Goal: Information Seeking & Learning: Learn about a topic

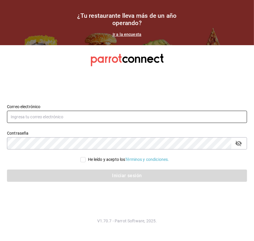
type input "[PERSON_NAME][EMAIL_ADDRESS][PERSON_NAME][DOMAIN_NAME]"
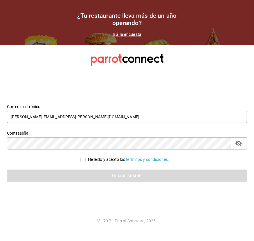
click at [83, 159] on input "He leído y acepto los Términos y condiciones." at bounding box center [83, 159] width 5 height 5
checkbox input "true"
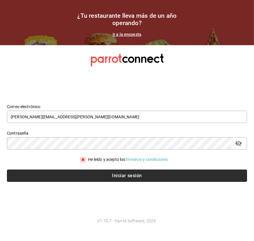
click at [89, 172] on button "Iniciar sesión" at bounding box center [127, 175] width 241 height 12
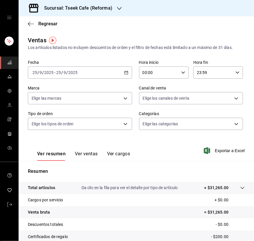
click at [90, 71] on div "[DATE] [DATE] - [DATE] [DATE]" at bounding box center [80, 72] width 104 height 12
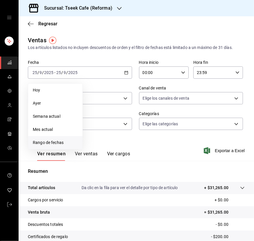
click at [58, 139] on span "Rango de fechas" at bounding box center [55, 142] width 45 height 6
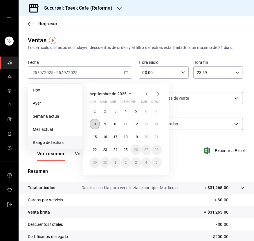
click at [95, 122] on abbr "8" at bounding box center [95, 124] width 2 height 4
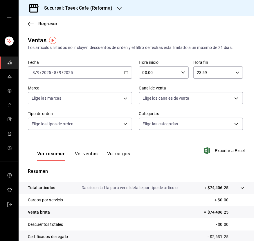
click at [108, 76] on div "[DATE] [DATE] - [DATE] [DATE]" at bounding box center [80, 72] width 104 height 12
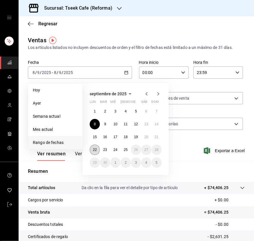
click at [97, 149] on button "22" at bounding box center [95, 149] width 10 height 10
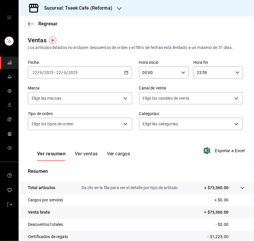
click at [108, 76] on div "2025-09-22 22 / 9 / 2025 - 2025-09-22 22 / 9 / 2025" at bounding box center [80, 72] width 104 height 12
click at [104, 124] on body "Sucursal: Tseek Cafe (Reforma) Regresar Ventas Los artículos listados no incluy…" at bounding box center [127, 120] width 254 height 241
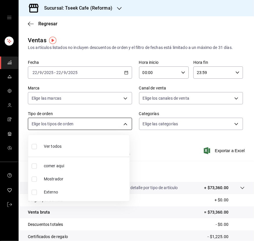
click at [104, 124] on div at bounding box center [127, 120] width 254 height 241
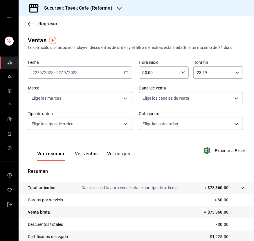
click at [175, 138] on div "Ver resumen Ver ventas Ver cargos Exportar a Excel" at bounding box center [137, 149] width 236 height 24
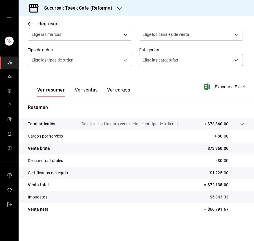
click at [209, 191] on tr "Impuestos - $5,343.33" at bounding box center [137, 197] width 236 height 12
click at [229, 178] on tr "Certificados de regalo - $1,225.00" at bounding box center [137, 172] width 236 height 12
click at [81, 88] on button "Ver ventas" at bounding box center [86, 92] width 23 height 10
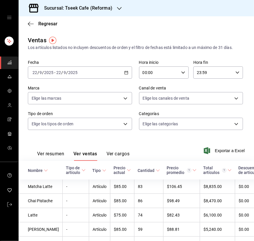
click at [127, 156] on button "Ver cargos" at bounding box center [118, 156] width 23 height 10
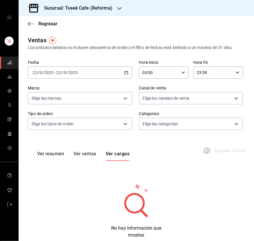
scroll to position [16, 0]
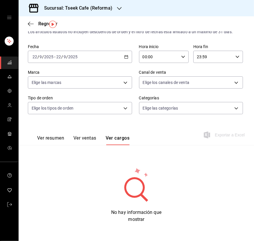
click at [51, 137] on button "Ver resumen" at bounding box center [50, 140] width 27 height 10
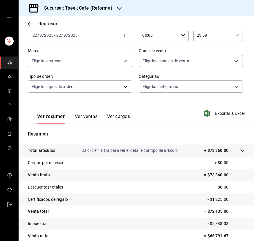
scroll to position [64, 0]
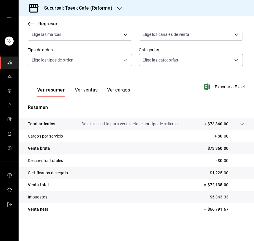
click at [241, 123] on icon at bounding box center [243, 124] width 5 height 5
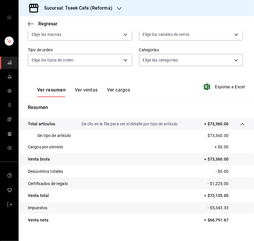
click at [232, 136] on div "Sin tipo de artículo $73,360.00" at bounding box center [136, 135] width 217 height 11
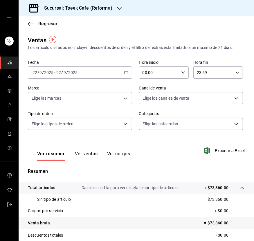
scroll to position [1, 0]
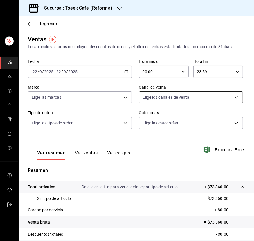
click at [158, 95] on body "Sucursal: Tseek Cafe (Reforma) Regresar Ventas Los artículos listados no incluy…" at bounding box center [127, 120] width 254 height 241
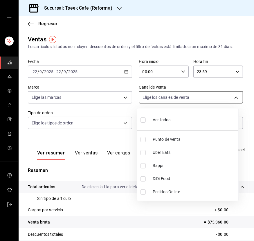
click at [158, 95] on div at bounding box center [127, 120] width 254 height 241
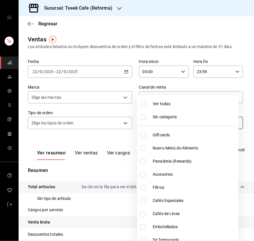
click at [155, 122] on body "Sucursal: Tseek Cafe (Reforma) Regresar Ventas Los artículos listados no incluy…" at bounding box center [127, 120] width 254 height 241
click at [98, 153] on div at bounding box center [127, 120] width 254 height 241
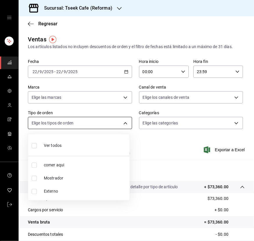
click at [77, 128] on body "Sucursal: Tseek Cafe (Reforma) Regresar Ventas Los artículos listados no incluy…" at bounding box center [127, 120] width 254 height 241
click at [65, 148] on li "Ver todos" at bounding box center [78, 144] width 101 height 17
type input "ba900825-bb62-48ae-bb30-aa6399ce1350,e19d6709-9751-4f9c-8761-4aaaddb425ff,EXTER…"
checkbox input "true"
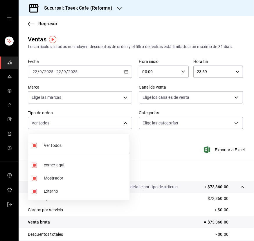
checkbox input "true"
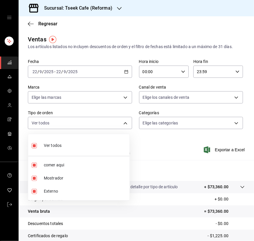
click at [170, 174] on div at bounding box center [127, 120] width 254 height 241
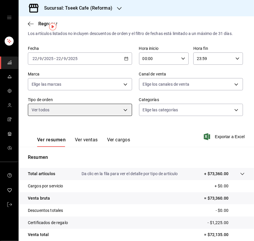
scroll to position [14, 0]
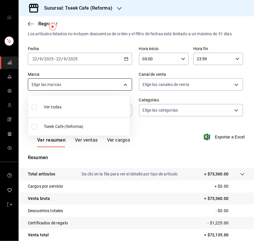
click at [102, 79] on body "Sucursal: Tseek Cafe (Reforma) Regresar Ventas Los artículos listados no incluy…" at bounding box center [127, 120] width 254 height 241
click at [102, 79] on div at bounding box center [127, 120] width 254 height 241
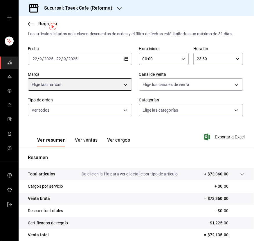
scroll to position [0, 0]
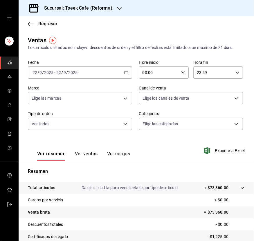
click at [54, 39] on img "button" at bounding box center [52, 40] width 7 height 7
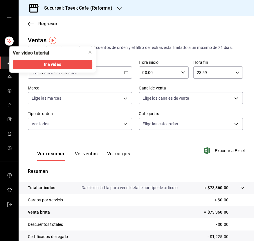
click at [54, 39] on img "button" at bounding box center [52, 40] width 7 height 7
click at [76, 37] on div "Ventas Los artículos listados no incluyen descuentos de orden y el filtro de fe…" at bounding box center [136, 43] width 217 height 15
click at [89, 53] on icon "close" at bounding box center [90, 52] width 2 height 2
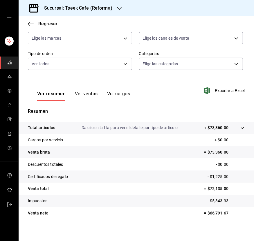
scroll to position [64, 0]
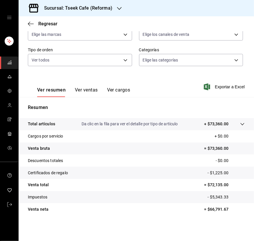
click at [124, 127] on p "Da clic en la fila para ver el detalle por tipo de artículo" at bounding box center [130, 124] width 97 height 6
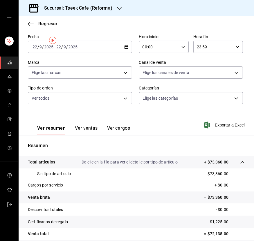
scroll to position [0, 0]
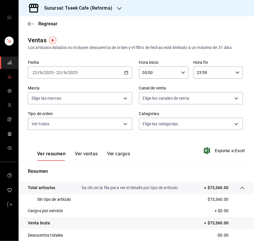
click at [8, 75] on icon "mailbox folders" at bounding box center [9, 76] width 5 height 5
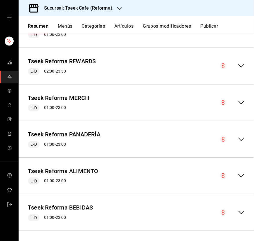
scroll to position [232, 0]
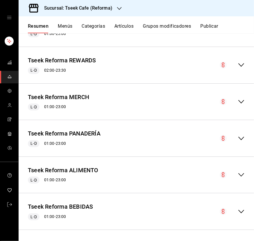
click at [239, 136] on icon "collapse-menu-row" at bounding box center [241, 138] width 7 height 7
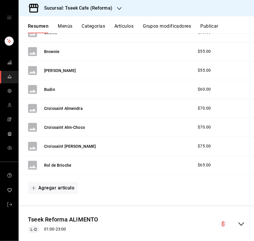
scroll to position [536, 0]
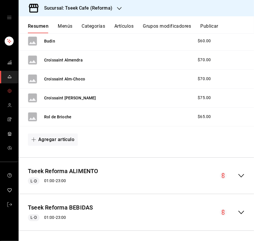
click at [10, 91] on icon "mailbox folders" at bounding box center [9, 90] width 5 height 5
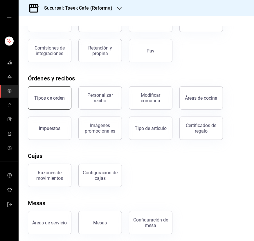
scroll to position [54, 0]
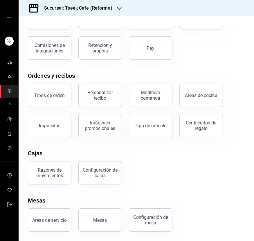
click at [61, 104] on button "Tipos de orden" at bounding box center [50, 94] width 44 height 23
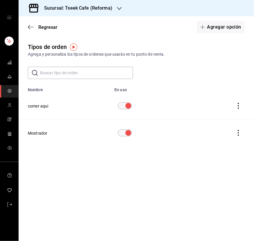
click at [37, 39] on main "Regresar Agregar opción Tipos de orden Agrega y personaliza los tipos de ordene…" at bounding box center [137, 128] width 236 height 224
click at [29, 30] on div "Regresar Agregar opción" at bounding box center [137, 27] width 236 height 22
click at [28, 23] on div "Regresar Agregar opción" at bounding box center [137, 27] width 236 height 22
click at [31, 27] on icon "button" at bounding box center [31, 27] width 6 height 0
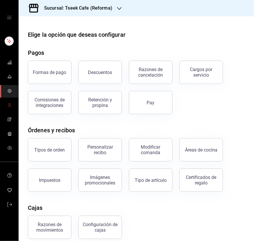
click at [9, 104] on icon "mailbox folders" at bounding box center [9, 105] width 5 height 5
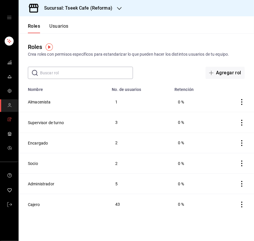
click at [13, 123] on link "mailbox folders" at bounding box center [9, 119] width 18 height 13
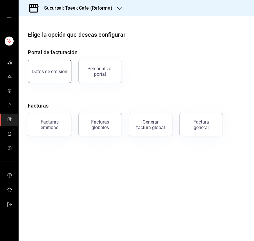
click at [46, 71] on div "Datos de emisión" at bounding box center [50, 72] width 36 height 6
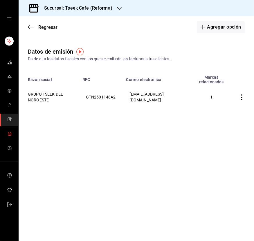
click at [12, 129] on link "mailbox folders" at bounding box center [9, 134] width 18 height 13
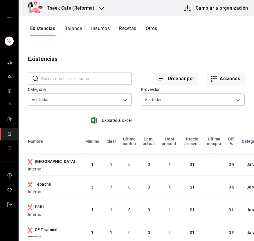
click at [8, 145] on icon "mailbox folders" at bounding box center [9, 147] width 5 height 5
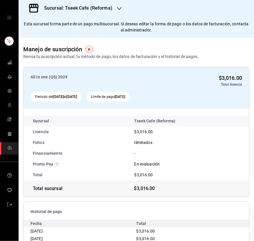
scroll to position [51, 0]
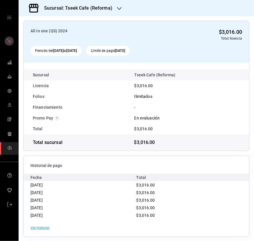
click at [12, 45] on icon "mailbox folders" at bounding box center [9, 40] width 9 height 9
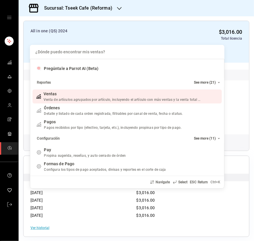
click at [10, 64] on div "¿Dónde puedo encontrar mis ventas? Pregúntale a Parrot AI (Beta) Reportes See m…" at bounding box center [127, 120] width 254 height 241
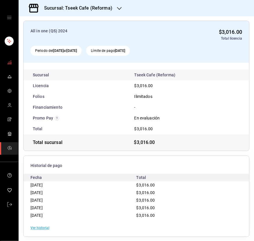
click at [11, 59] on span "mailbox folders" at bounding box center [9, 63] width 5 height 8
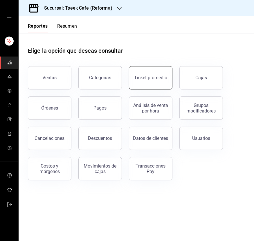
click at [131, 88] on div "Ticket promedio" at bounding box center [147, 74] width 51 height 30
click at [155, 79] on div "Ticket promedio" at bounding box center [150, 78] width 33 height 6
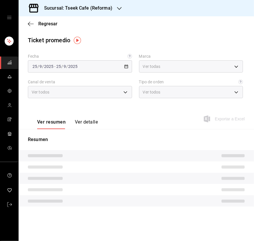
type input "007138e5-69dd-4443-9d50-6c2aa0b03d3e"
type input "PARROT,UBER_EATS,RAPPI,DIDI_FOOD,ONLINE"
type input "ba900825-bb62-48ae-bb30-aa6399ce1350,e19d6709-9751-4f9c-8761-4aaaddb425ff,EXTER…"
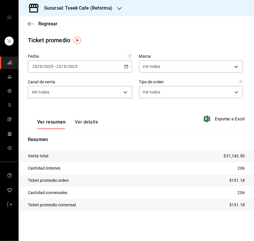
click at [242, 181] on p "$151.18" at bounding box center [237, 180] width 15 height 6
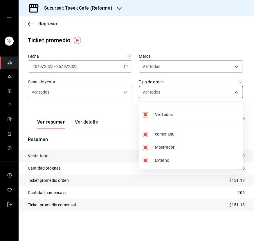
click at [170, 89] on body "Sucursal: Tseek Cafe (Reforma) Regresar Ticket promedio Fecha 2025-09-25 25 / 9…" at bounding box center [127, 120] width 254 height 241
click at [170, 89] on div at bounding box center [127, 120] width 254 height 241
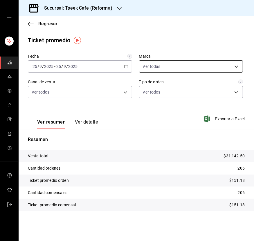
click at [184, 67] on body "Sucursal: Tseek Cafe (Reforma) Regresar Ticket promedio Fecha 2025-09-25 25 / 9…" at bounding box center [127, 120] width 254 height 241
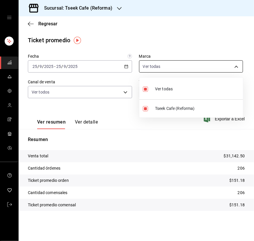
click at [184, 67] on div at bounding box center [127, 120] width 254 height 241
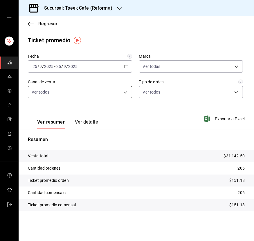
click at [73, 96] on body "Sucursal: Tseek Cafe (Reforma) Regresar Ticket promedio Fecha 2025-09-25 25 / 9…" at bounding box center [127, 120] width 254 height 241
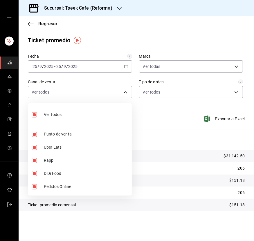
click at [73, 97] on div at bounding box center [127, 120] width 254 height 241
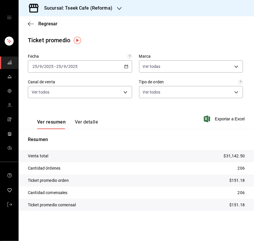
click at [76, 118] on div "Ver resumen Ver detalle" at bounding box center [63, 120] width 70 height 17
click at [78, 120] on button "Ver detalle" at bounding box center [86, 124] width 23 height 10
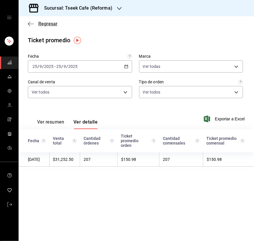
click at [30, 24] on icon "button" at bounding box center [31, 23] width 6 height 5
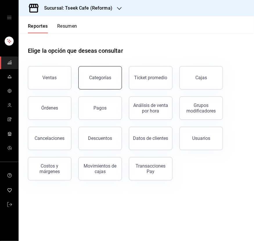
click at [88, 85] on button "Categorías" at bounding box center [101, 77] width 44 height 23
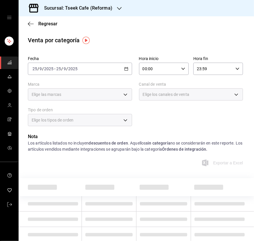
scroll to position [24, 0]
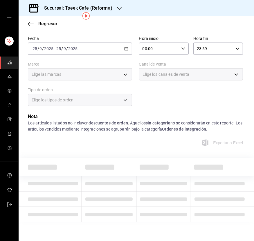
click at [80, 49] on div "2025-09-25 25 / 9 / 2025 - 2025-09-25 25 / 9 / 2025" at bounding box center [80, 48] width 104 height 12
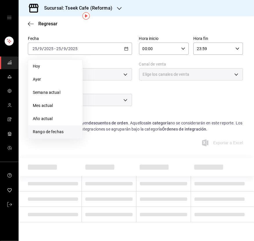
click at [59, 129] on span "Rango de fechas" at bounding box center [55, 132] width 45 height 6
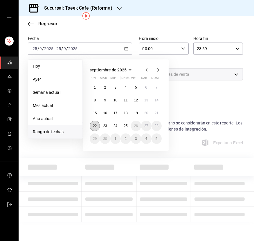
click at [95, 124] on abbr "22" at bounding box center [95, 126] width 4 height 4
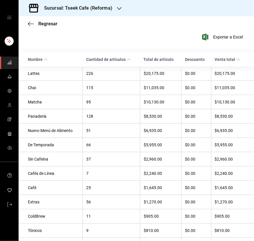
scroll to position [204, 0]
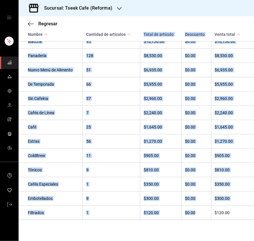
drag, startPoint x: 95, startPoint y: 120, endPoint x: 199, endPoint y: 210, distance: 138.3
click at [199, 210] on div "Fecha 2025-09-22 22 / 9 / 2025 - 2025-09-22 22 / 9 / 2025 Hora inicio 00:00 Hor…" at bounding box center [137, 44] width 236 height 374
click at [101, 181] on div "1" at bounding box center [111, 183] width 50 height 5
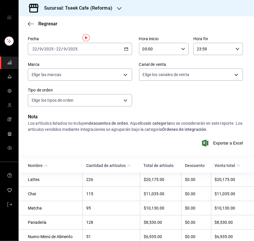
scroll to position [0, 0]
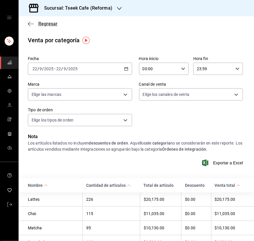
click at [32, 23] on icon "button" at bounding box center [31, 23] width 6 height 5
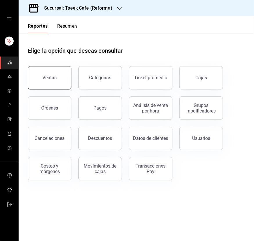
click at [53, 76] on div "Ventas" at bounding box center [50, 78] width 14 height 6
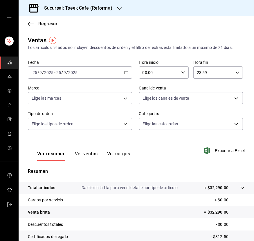
click at [66, 73] on span "/" at bounding box center [67, 72] width 2 height 5
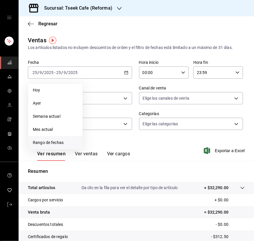
click at [53, 136] on li "Rango de fechas" at bounding box center [55, 142] width 54 height 13
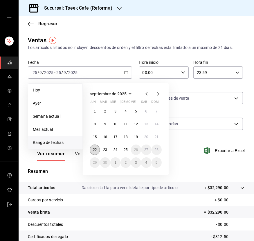
click at [95, 146] on button "22" at bounding box center [95, 149] width 10 height 10
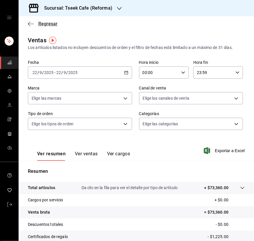
drag, startPoint x: 28, startPoint y: 20, endPoint x: 31, endPoint y: 25, distance: 5.8
click at [31, 25] on div "Regresar" at bounding box center [137, 23] width 236 height 15
click at [31, 25] on icon "button" at bounding box center [31, 23] width 6 height 5
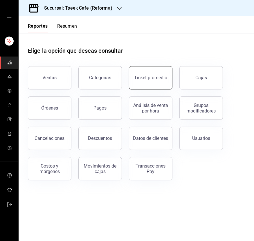
click at [134, 83] on button "Ticket promedio" at bounding box center [151, 77] width 44 height 23
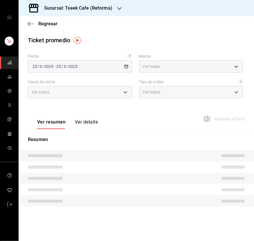
type input "007138e5-69dd-4443-9d50-6c2aa0b03d3e"
type input "PARROT,UBER_EATS,RAPPI,DIDI_FOOD,ONLINE"
type input "ba900825-bb62-48ae-bb30-aa6399ce1350,e19d6709-9751-4f9c-8761-4aaaddb425ff,EXTER…"
click at [76, 71] on div "2025-09-25 25 / 9 / 2025 - 2025-09-25 25 / 9 / 2025" at bounding box center [80, 66] width 104 height 12
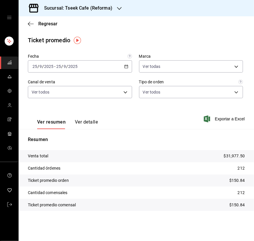
click at [71, 67] on input "2025" at bounding box center [73, 66] width 10 height 5
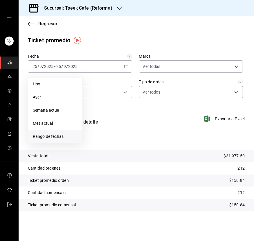
click at [57, 131] on li "Rango de fechas" at bounding box center [55, 136] width 54 height 13
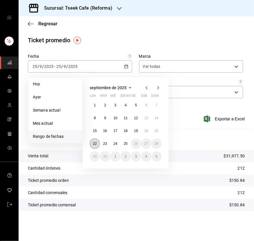
click at [97, 140] on button "22" at bounding box center [95, 143] width 10 height 10
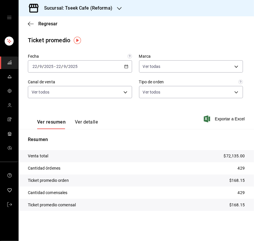
click at [87, 123] on button "Ver detalle" at bounding box center [86, 124] width 23 height 10
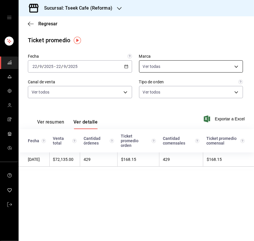
click at [176, 67] on body "Sucursal: Tseek Cafe (Reforma) Regresar Ticket promedio Fecha 2025-09-22 22 / 9…" at bounding box center [127, 120] width 254 height 241
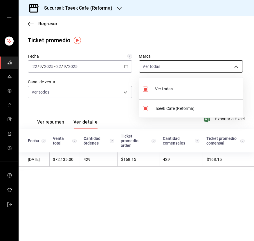
click at [176, 67] on div at bounding box center [127, 120] width 254 height 241
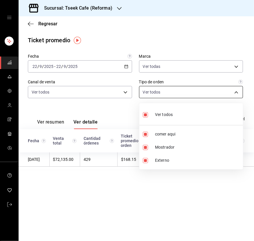
click at [164, 97] on body "Sucursal: Tseek Cafe (Reforma) Regresar Ticket promedio Fecha 2025-09-22 22 / 9…" at bounding box center [127, 120] width 254 height 241
click at [164, 97] on div at bounding box center [127, 120] width 254 height 241
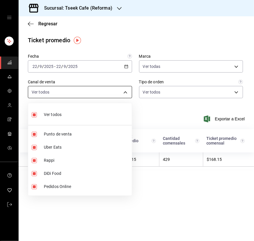
click at [83, 88] on body "Sucursal: Tseek Cafe (Reforma) Regresar Ticket promedio Fecha 2025-09-22 22 / 9…" at bounding box center [127, 120] width 254 height 241
click at [83, 88] on div at bounding box center [127, 120] width 254 height 241
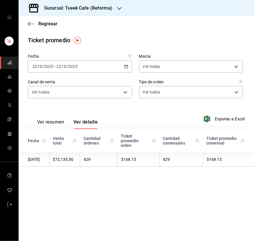
click at [48, 123] on button "Ver resumen" at bounding box center [50, 124] width 27 height 10
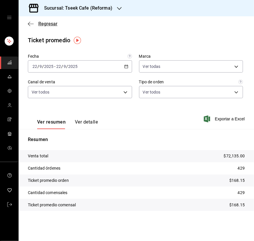
click at [31, 22] on icon "button" at bounding box center [31, 23] width 6 height 5
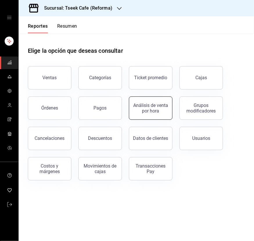
click at [147, 115] on button "Análisis de venta por hora" at bounding box center [151, 107] width 44 height 23
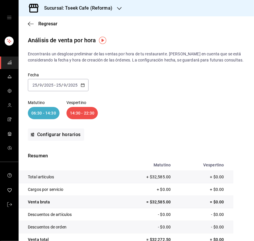
click at [47, 119] on div "06:30 - 14:30" at bounding box center [44, 113] width 32 height 12
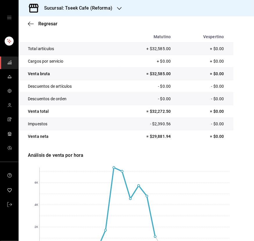
scroll to position [126, 0]
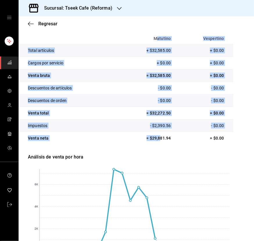
drag, startPoint x: 154, startPoint y: 46, endPoint x: 158, endPoint y: 142, distance: 96.0
click at [158, 142] on table "Matutino Vespertino Total artículos + $32,585.00 + $0.00 Cargos por servicio + …" at bounding box center [126, 88] width 215 height 111
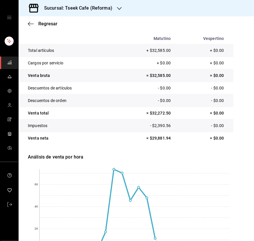
drag, startPoint x: 158, startPoint y: 142, endPoint x: 193, endPoint y: 146, distance: 35.2
click at [193, 144] on td "= $0.00" at bounding box center [203, 138] width 59 height 13
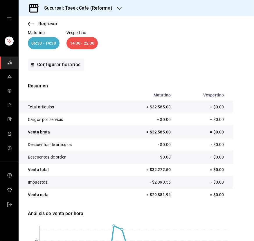
scroll to position [40, 0]
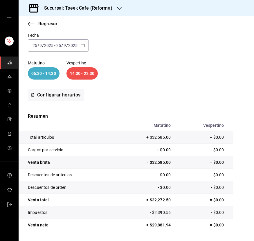
click at [88, 79] on div "14:30 - 22:30" at bounding box center [83, 73] width 32 height 12
click at [47, 79] on div "06:30 - 14:30" at bounding box center [44, 73] width 32 height 12
click at [64, 96] on button "Configurar horarios" at bounding box center [56, 95] width 56 height 12
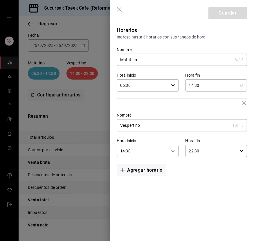
click at [87, 45] on div at bounding box center [127, 120] width 254 height 241
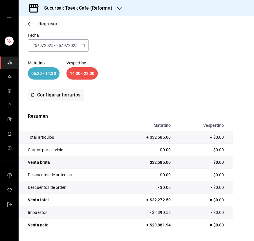
click at [31, 26] on icon "button" at bounding box center [31, 23] width 6 height 5
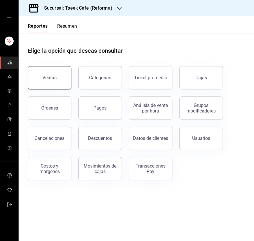
click at [64, 87] on button "Ventas" at bounding box center [50, 77] width 44 height 23
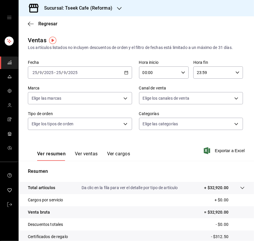
click at [164, 74] on input "00:00" at bounding box center [159, 73] width 40 height 12
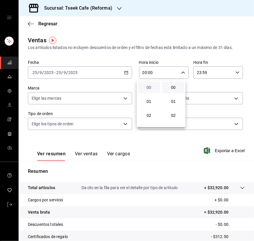
click at [154, 87] on span "00" at bounding box center [149, 87] width 15 height 5
click at [211, 71] on div at bounding box center [127, 120] width 254 height 241
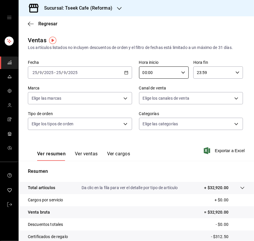
click at [211, 71] on input "23:59" at bounding box center [214, 73] width 40 height 12
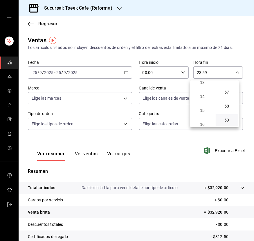
scroll to position [187, 0]
click at [206, 97] on span "14" at bounding box center [202, 96] width 15 height 5
click at [228, 92] on button "30" at bounding box center [227, 89] width 22 height 12
type input "14:30"
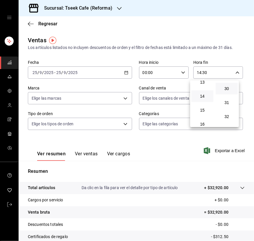
click at [150, 153] on div at bounding box center [127, 120] width 254 height 241
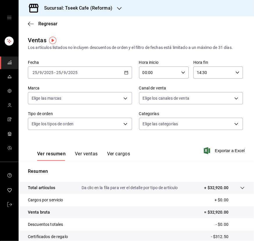
click at [81, 151] on button "Ver ventas" at bounding box center [86, 156] width 23 height 10
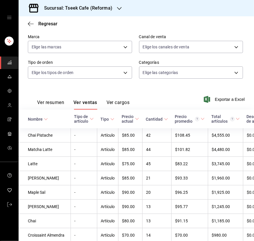
scroll to position [52, 0]
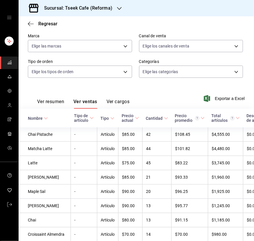
click at [64, 101] on button "Ver resumen" at bounding box center [50, 104] width 27 height 10
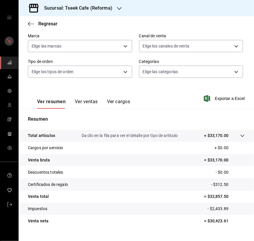
click at [10, 44] on rect "mailbox folders" at bounding box center [9, 41] width 9 height 9
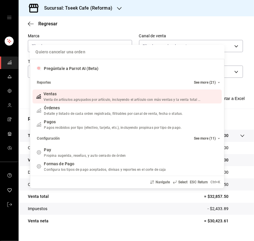
click at [29, 25] on div "Quiero cancelar una orden Pregúntale a Parrot AI (Beta) Reportes See more (21) …" at bounding box center [127, 120] width 254 height 241
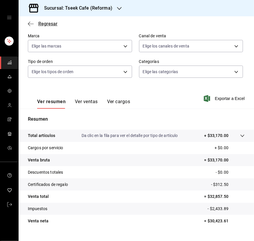
click at [33, 23] on span "Regresar" at bounding box center [43, 24] width 30 height 6
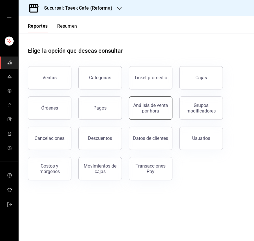
click at [162, 114] on button "Análisis de venta por hora" at bounding box center [151, 107] width 44 height 23
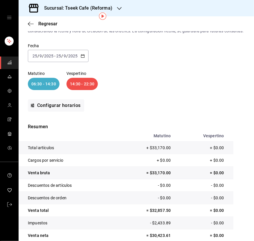
scroll to position [30, 0]
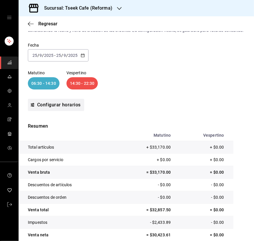
click at [59, 111] on button "Configurar horarios" at bounding box center [56, 105] width 56 height 12
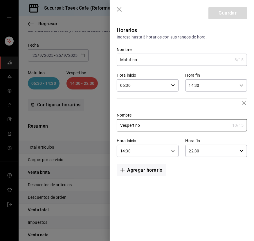
click at [59, 112] on div at bounding box center [127, 120] width 254 height 241
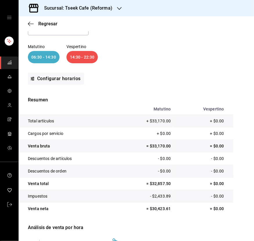
scroll to position [0, 0]
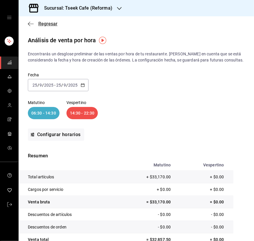
click at [31, 22] on icon "button" at bounding box center [31, 23] width 6 height 5
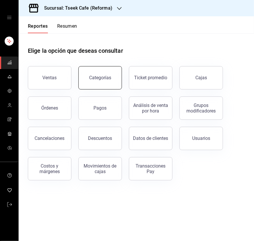
click at [101, 86] on button "Categorías" at bounding box center [101, 77] width 44 height 23
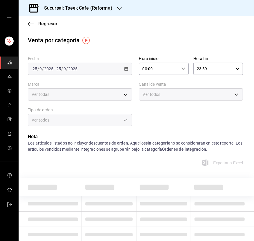
scroll to position [24, 0]
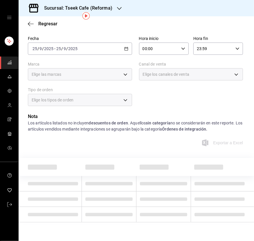
click at [90, 43] on div "2025-09-25 25 / 9 / 2025 - 2025-09-25 25 / 9 / 2025" at bounding box center [80, 48] width 104 height 12
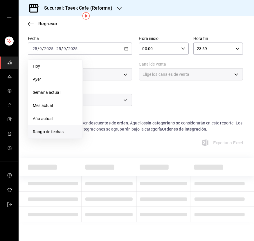
click at [63, 129] on span "Rango de fechas" at bounding box center [55, 132] width 45 height 6
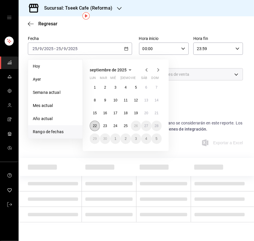
click at [95, 124] on abbr "22" at bounding box center [95, 126] width 4 height 4
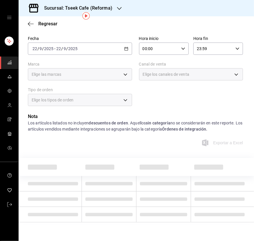
click at [158, 47] on input "00:00" at bounding box center [159, 49] width 40 height 12
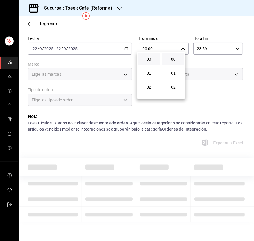
click at [211, 49] on div at bounding box center [127, 120] width 254 height 241
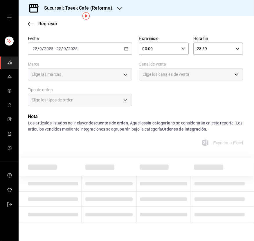
click at [209, 43] on input "23:59" at bounding box center [214, 49] width 40 height 12
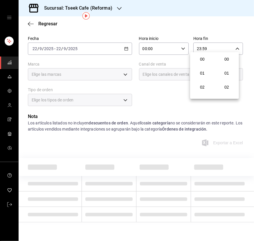
scroll to position [805, 0]
click at [204, 76] on span "22" at bounding box center [202, 77] width 15 height 5
click at [204, 75] on button "14" at bounding box center [203, 77] width 22 height 12
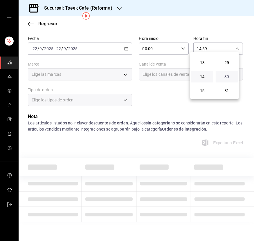
click at [228, 79] on span "30" at bounding box center [227, 76] width 15 height 5
type input "14:30"
click at [228, 44] on div at bounding box center [127, 120] width 254 height 241
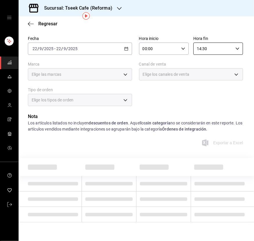
click at [157, 95] on div "Fecha 2025-09-22 22 / 9 / 2025 - 2025-09-22 22 / 9 / 2025 Hora inicio 00:00 Hor…" at bounding box center [136, 73] width 217 height 79
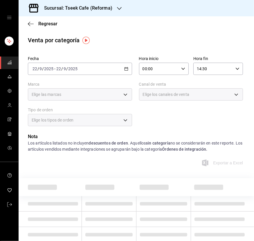
click at [27, 25] on div "Regresar" at bounding box center [137, 23] width 236 height 15
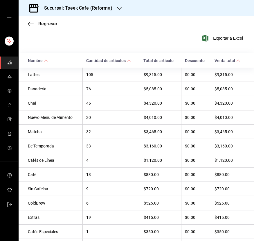
scroll to position [124, 0]
click at [115, 49] on div "Nota Los artículos listados no incluyen descuentos de orden . Aquellos sin cate…" at bounding box center [137, 29] width 236 height 40
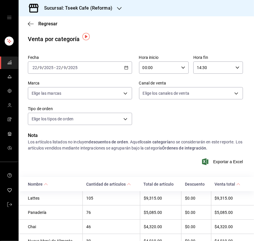
scroll to position [0, 0]
